Goal: Task Accomplishment & Management: Use online tool/utility

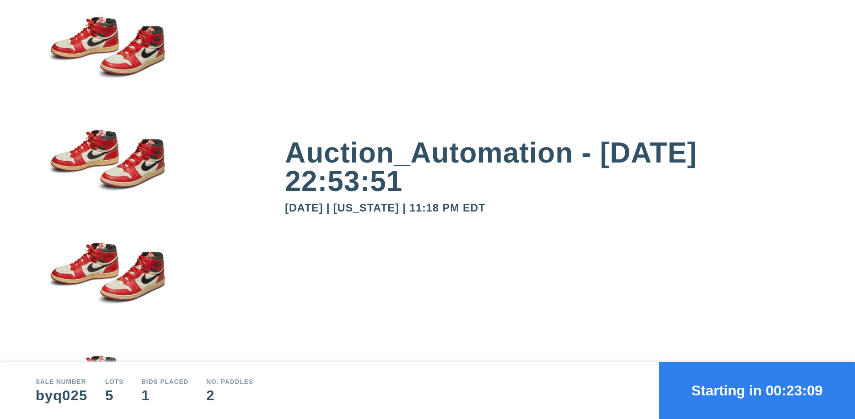
click at [757, 390] on button "Starting in 00:23:09" at bounding box center [757, 390] width 196 height 57
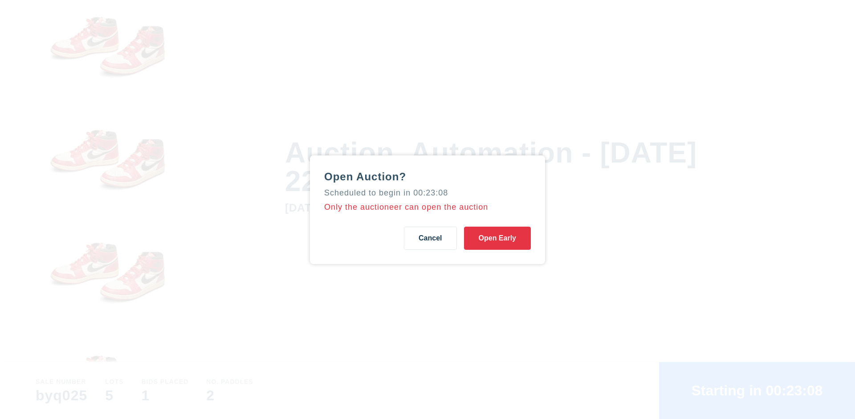
click at [497, 238] on button "Open Early" at bounding box center [497, 238] width 67 height 23
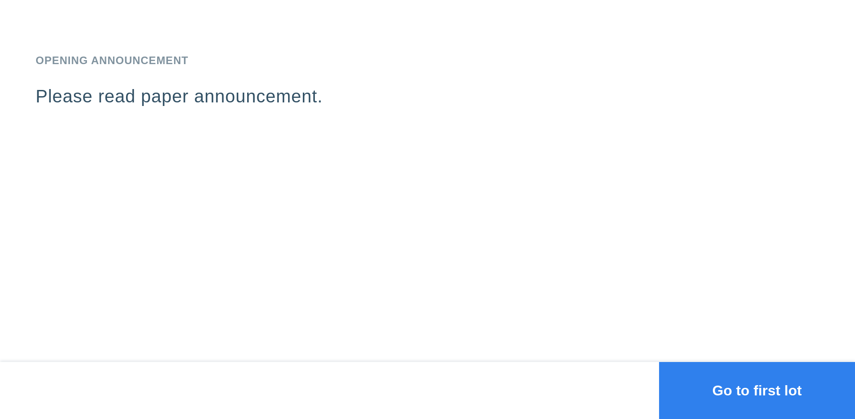
click at [757, 390] on button "Go to first lot" at bounding box center [757, 390] width 196 height 57
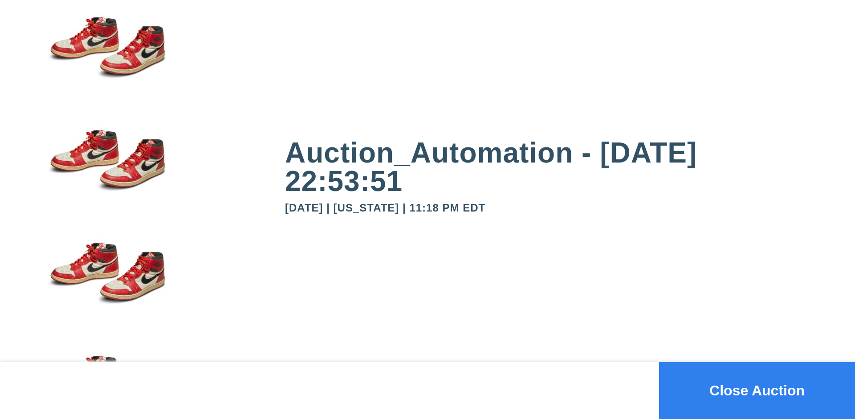
click at [757, 390] on button "Close Auction" at bounding box center [757, 390] width 196 height 57
